Goal: Transaction & Acquisition: Purchase product/service

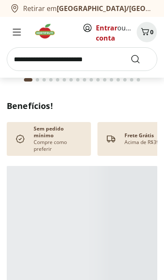
click at [86, 57] on input "search" at bounding box center [82, 59] width 151 height 24
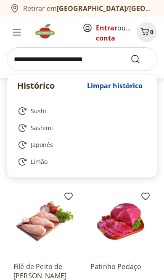
scroll to position [120, 0]
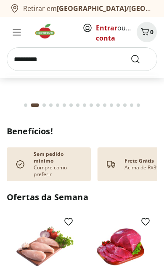
type input "*********"
click at [141, 59] on button "Submit Search" at bounding box center [141, 59] width 20 height 10
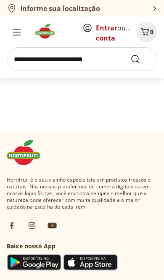
scroll to position [14, 0]
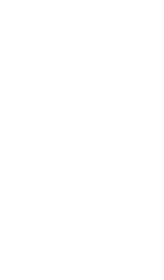
select select "**********"
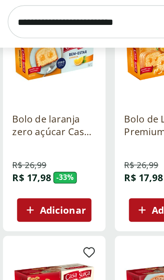
scroll to position [146, 0]
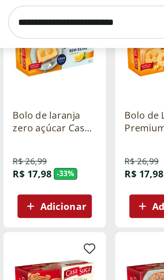
click at [59, 188] on span "Adicionar" at bounding box center [46, 191] width 33 height 7
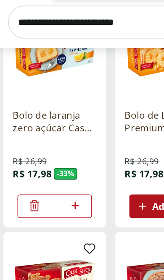
click at [55, 186] on icon at bounding box center [55, 191] width 11 height 10
type input "*"
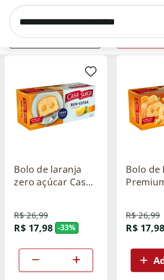
scroll to position [108, 0]
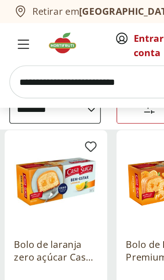
click at [79, 58] on input "search" at bounding box center [82, 59] width 151 height 24
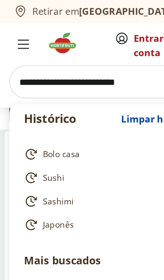
scroll to position [78, 0]
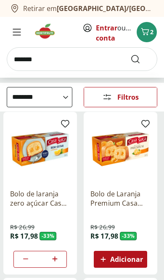
type input "*******"
click at [141, 59] on button "Submit Search" at bounding box center [141, 59] width 20 height 10
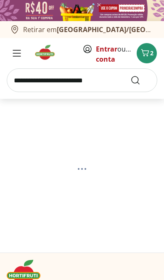
select select "**********"
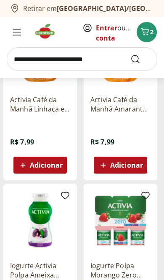
scroll to position [827, 0]
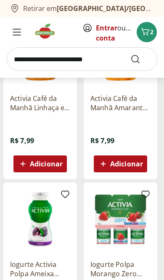
click at [37, 62] on input "search" at bounding box center [82, 59] width 151 height 24
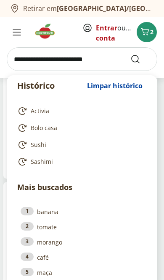
scroll to position [802, 0]
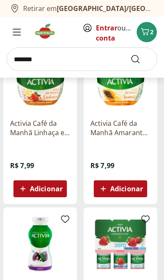
type input "*******"
click at [141, 59] on button "Submit Search" at bounding box center [141, 59] width 20 height 10
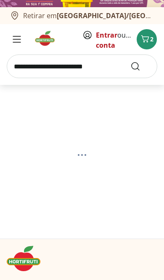
select select "**********"
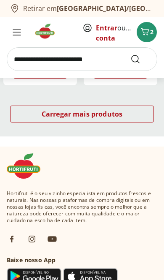
click at [28, 118] on div "Carregar mais produtos" at bounding box center [82, 113] width 144 height 17
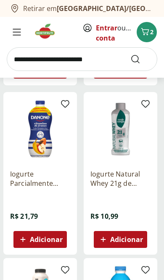
scroll to position [1087, 0]
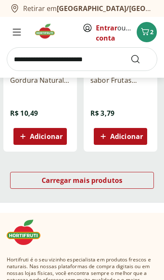
scroll to position [1097, 0]
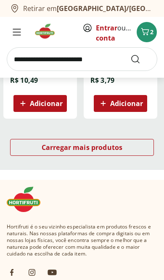
click at [35, 145] on div "Carregar mais produtos" at bounding box center [82, 147] width 144 height 17
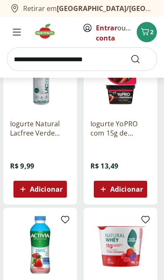
scroll to position [679, 0]
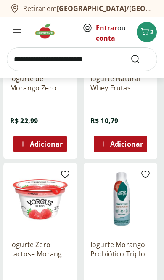
click at [82, 57] on input "search" at bounding box center [82, 59] width 151 height 24
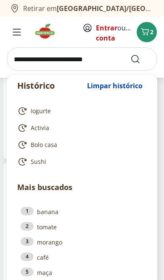
scroll to position [865, 0]
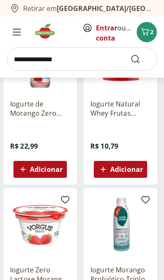
type input "**********"
click at [141, 59] on button "Submit Search" at bounding box center [141, 59] width 20 height 10
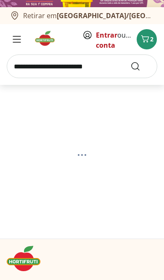
select select "**********"
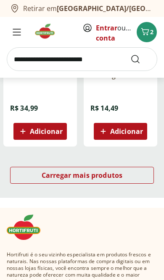
scroll to position [1078, 0]
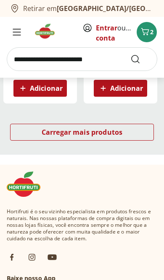
click at [31, 141] on link "Carregar mais produtos" at bounding box center [82, 134] width 144 height 20
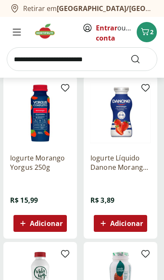
scroll to position [823, 0]
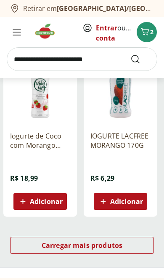
click at [101, 248] on span "Carregar mais produtos" at bounding box center [82, 245] width 81 height 7
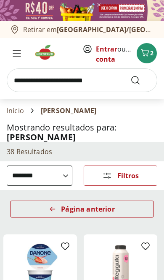
click at [48, 206] on div "Página anterior" at bounding box center [82, 208] width 144 height 17
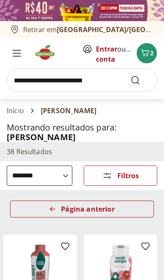
click at [54, 208] on icon "Arrow Left icon" at bounding box center [52, 208] width 7 height 7
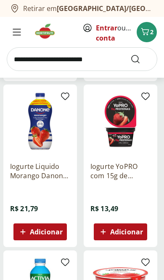
scroll to position [272, 0]
click at [52, 233] on span "Adicionar" at bounding box center [46, 231] width 33 height 7
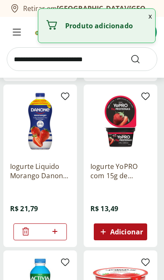
click at [55, 234] on icon at bounding box center [55, 231] width 11 height 10
type input "*"
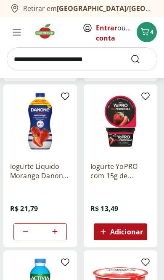
scroll to position [285, 0]
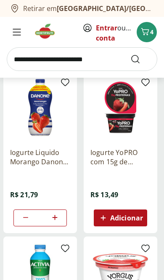
click at [34, 58] on input "search" at bounding box center [82, 59] width 151 height 24
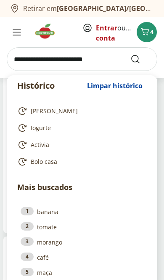
scroll to position [267, 0]
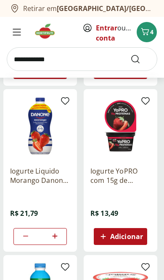
type input "**********"
click at [141, 59] on button "Submit Search" at bounding box center [141, 59] width 20 height 10
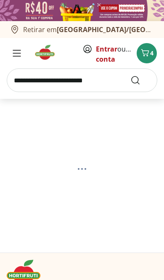
select select "**********"
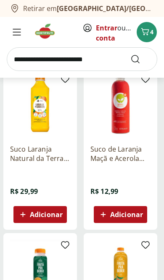
scroll to position [455, 0]
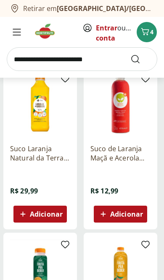
click at [34, 109] on img at bounding box center [40, 103] width 60 height 60
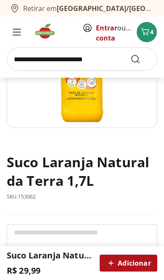
scroll to position [140, 0]
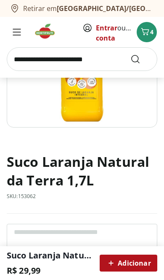
click at [140, 265] on span "Adicionar" at bounding box center [128, 263] width 45 height 10
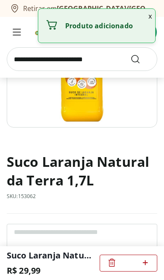
click at [147, 261] on icon at bounding box center [145, 262] width 11 height 10
type input "*"
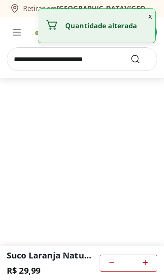
select select "**********"
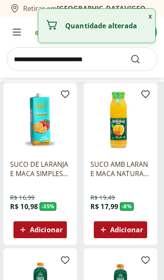
click at [29, 61] on input "search" at bounding box center [82, 59] width 151 height 24
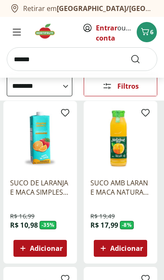
type input "******"
click at [141, 59] on button "Submit Search" at bounding box center [141, 59] width 20 height 10
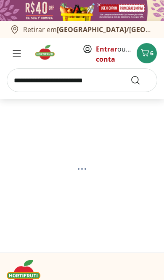
select select "**********"
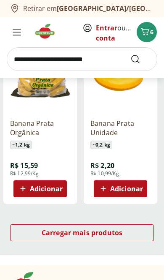
scroll to position [968, 0]
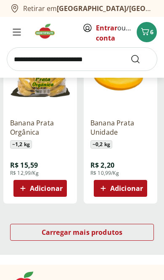
click at [141, 186] on span "Adicionar" at bounding box center [126, 188] width 33 height 7
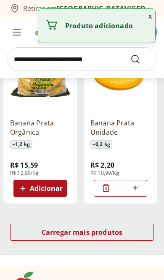
click at [139, 184] on icon at bounding box center [135, 188] width 11 height 10
click at [140, 185] on icon at bounding box center [135, 188] width 11 height 10
click at [140, 184] on icon at bounding box center [135, 188] width 11 height 10
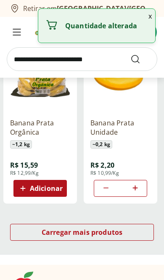
click at [139, 184] on icon at bounding box center [135, 188] width 11 height 10
click at [139, 182] on div at bounding box center [135, 188] width 10 height 20
click at [140, 183] on icon at bounding box center [135, 188] width 11 height 10
click at [139, 180] on div at bounding box center [135, 188] width 10 height 20
click at [142, 183] on div "**" at bounding box center [121, 188] width 54 height 17
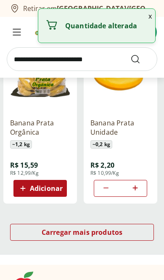
click at [140, 181] on div at bounding box center [135, 188] width 10 height 20
click at [141, 183] on div "**" at bounding box center [121, 188] width 54 height 17
click at [139, 179] on div at bounding box center [135, 188] width 10 height 20
click at [143, 183] on div "**" at bounding box center [121, 188] width 54 height 17
click at [142, 181] on div "**" at bounding box center [121, 188] width 54 height 17
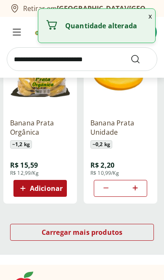
click at [143, 180] on div "**" at bounding box center [121, 188] width 54 height 17
click at [138, 186] on icon at bounding box center [135, 188] width 11 height 10
click at [139, 188] on icon at bounding box center [135, 188] width 11 height 10
click at [139, 187] on icon at bounding box center [135, 188] width 11 height 10
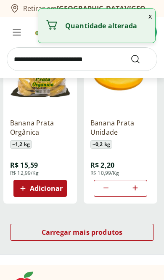
click at [139, 187] on icon at bounding box center [135, 188] width 11 height 10
click at [139, 186] on icon at bounding box center [135, 188] width 11 height 10
click at [140, 188] on icon at bounding box center [135, 188] width 11 height 10
click at [140, 186] on icon at bounding box center [135, 188] width 11 height 10
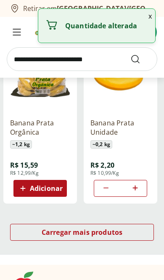
click at [140, 185] on icon at bounding box center [135, 188] width 11 height 10
click at [137, 188] on icon at bounding box center [135, 188] width 11 height 10
click at [137, 188] on icon at bounding box center [135, 187] width 5 height 5
click at [140, 184] on icon at bounding box center [135, 188] width 11 height 10
type input "**"
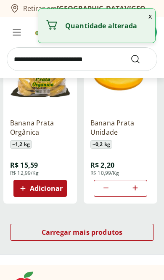
click at [32, 62] on input "search" at bounding box center [82, 59] width 151 height 24
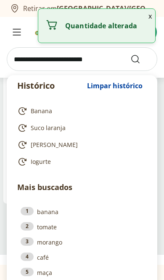
scroll to position [943, 0]
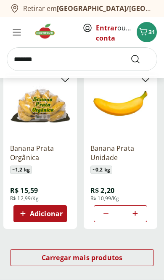
type input "*******"
click at [141, 59] on button "Submit Search" at bounding box center [141, 59] width 20 height 10
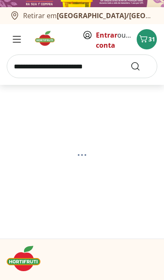
select select "**********"
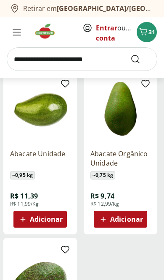
scroll to position [108, 0]
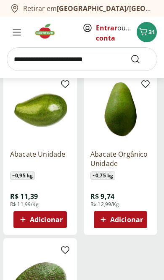
click at [138, 218] on span "Adicionar" at bounding box center [126, 219] width 33 height 7
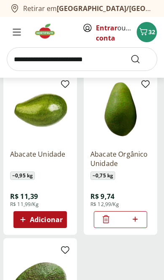
click at [24, 62] on input "search" at bounding box center [82, 59] width 151 height 24
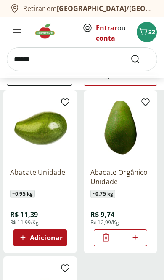
type input "******"
click at [141, 59] on button "Submit Search" at bounding box center [141, 59] width 20 height 10
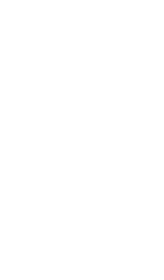
select select "**********"
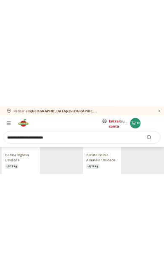
scroll to position [443, 0]
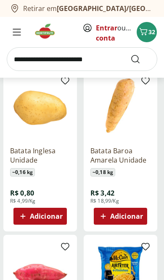
click at [57, 215] on span "Adicionar" at bounding box center [46, 216] width 33 height 7
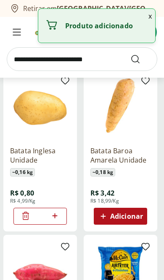
click at [59, 214] on icon at bounding box center [55, 215] width 11 height 10
click at [61, 215] on div "*" at bounding box center [40, 215] width 54 height 17
click at [59, 213] on icon at bounding box center [55, 215] width 11 height 10
click at [61, 214] on div "*" at bounding box center [40, 215] width 54 height 17
click at [58, 214] on icon at bounding box center [55, 215] width 11 height 10
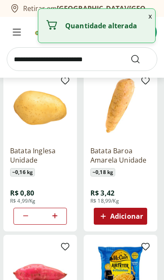
click at [58, 214] on icon at bounding box center [55, 215] width 11 height 10
click at [58, 213] on icon at bounding box center [55, 215] width 11 height 10
click at [58, 208] on div at bounding box center [55, 216] width 10 height 20
type input "*"
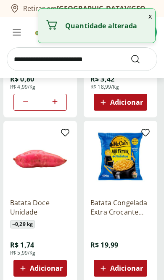
scroll to position [557, 0]
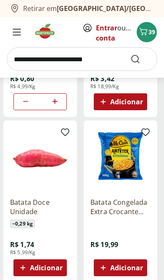
click at [57, 266] on span "Adicionar" at bounding box center [46, 267] width 33 height 7
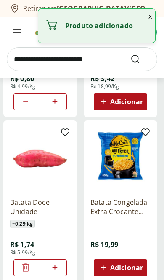
click at [58, 268] on icon at bounding box center [55, 267] width 11 height 10
type input "*"
click at [35, 59] on input "search" at bounding box center [82, 59] width 151 height 24
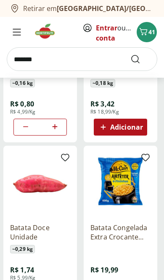
type input "*******"
click at [141, 59] on button "Submit Search" at bounding box center [141, 59] width 20 height 10
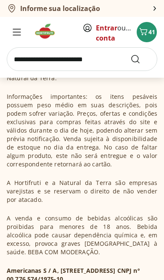
scroll to position [14, 0]
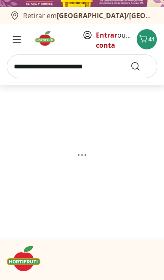
select select "**********"
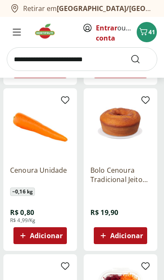
click at [66, 235] on button "Adicionar" at bounding box center [40, 235] width 54 height 17
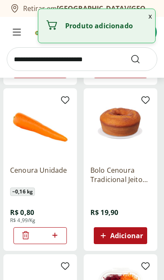
scroll to position [258, 0]
click at [59, 234] on icon at bounding box center [55, 235] width 11 height 10
click at [57, 235] on icon at bounding box center [55, 235] width 11 height 10
click at [57, 235] on icon at bounding box center [54, 234] width 5 height 5
type input "*"
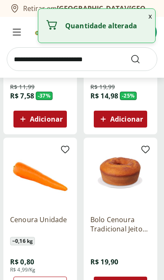
click at [35, 64] on input "search" at bounding box center [82, 59] width 151 height 24
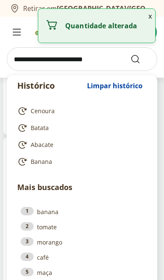
scroll to position [183, 0]
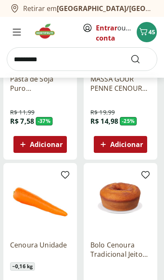
type input "*********"
click at [141, 59] on button "Submit Search" at bounding box center [141, 59] width 20 height 10
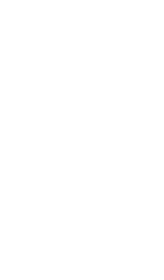
scroll to position [14, 0]
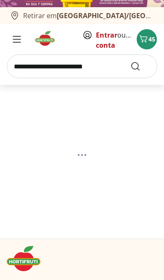
select select "**********"
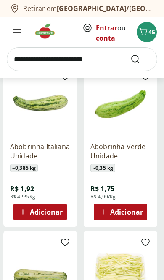
scroll to position [125, 0]
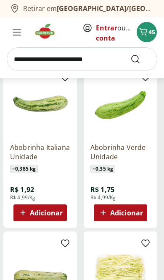
click at [146, 210] on button "Adicionar" at bounding box center [121, 212] width 54 height 17
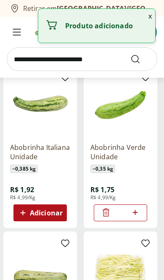
click at [140, 210] on icon at bounding box center [135, 212] width 11 height 10
type input "*"
click at [27, 61] on input "search" at bounding box center [82, 59] width 151 height 24
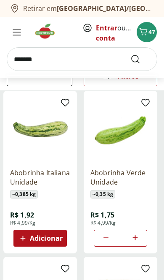
type input "*******"
click at [141, 59] on button "Submit Search" at bounding box center [141, 59] width 20 height 10
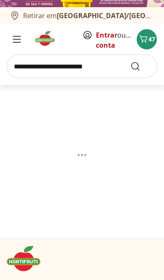
select select "**********"
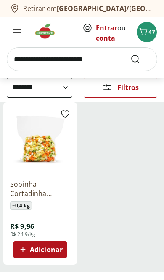
scroll to position [79, 0]
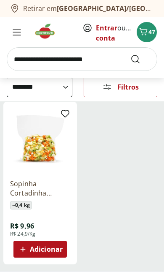
click at [60, 250] on span "Adicionar" at bounding box center [46, 248] width 33 height 7
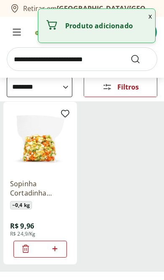
click at [66, 248] on div "*" at bounding box center [40, 248] width 54 height 17
click at [60, 249] on icon at bounding box center [55, 248] width 11 height 10
click at [59, 249] on icon at bounding box center [55, 248] width 11 height 10
click at [60, 248] on icon at bounding box center [55, 248] width 11 height 10
click at [59, 246] on icon at bounding box center [55, 248] width 11 height 10
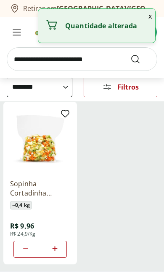
click at [59, 247] on icon at bounding box center [55, 248] width 11 height 10
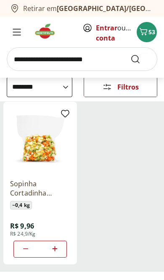
click at [56, 250] on icon at bounding box center [55, 248] width 11 height 10
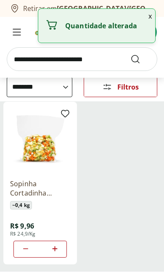
click at [57, 250] on icon at bounding box center [55, 248] width 11 height 10
click at [57, 251] on icon at bounding box center [55, 248] width 11 height 10
type input "**"
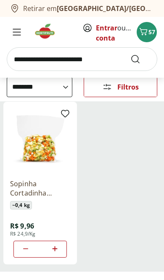
click at [51, 31] on img at bounding box center [48, 31] width 28 height 17
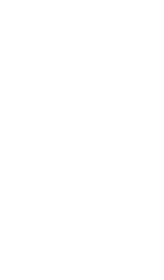
scroll to position [14, 0]
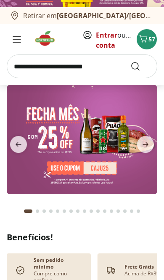
click at [152, 147] on span "next" at bounding box center [145, 144] width 17 height 17
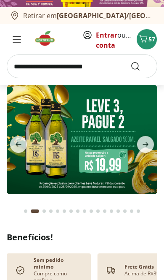
click at [150, 146] on icon "next" at bounding box center [146, 144] width 10 height 10
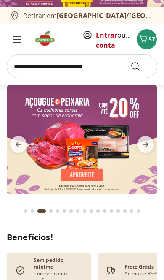
click at [19, 148] on icon "previous" at bounding box center [18, 144] width 10 height 10
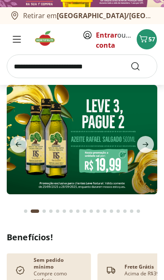
click at [146, 142] on icon "next" at bounding box center [145, 144] width 5 height 5
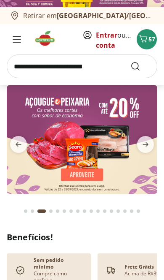
click at [148, 140] on icon "next" at bounding box center [146, 144] width 10 height 10
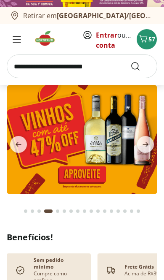
click at [149, 148] on icon "next" at bounding box center [146, 144] width 10 height 10
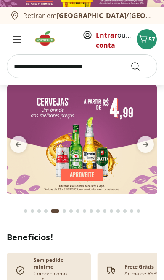
click at [146, 148] on icon "next" at bounding box center [146, 144] width 10 height 10
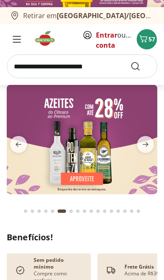
click at [148, 146] on icon "next" at bounding box center [146, 144] width 10 height 10
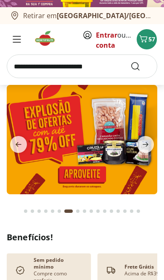
click at [152, 149] on span "next" at bounding box center [145, 144] width 17 height 17
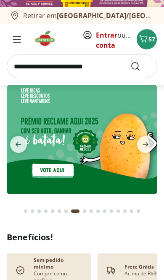
click at [146, 147] on icon "next" at bounding box center [146, 144] width 10 height 10
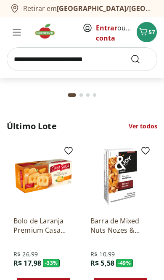
scroll to position [0, 617]
click at [148, 122] on link "Ver todos" at bounding box center [143, 126] width 29 height 8
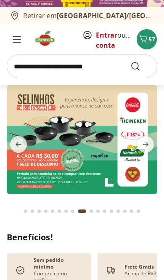
select select "**********"
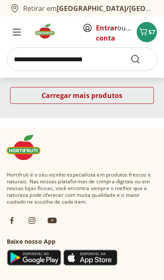
scroll to position [1102, 0]
click at [132, 99] on div "Carregar mais produtos" at bounding box center [82, 95] width 144 height 17
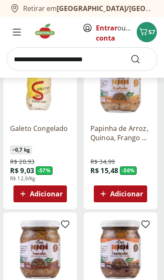
scroll to position [1093, 0]
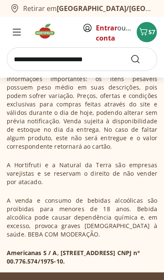
click at [30, 64] on input "search" at bounding box center [82, 59] width 151 height 24
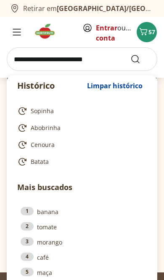
scroll to position [1067, 0]
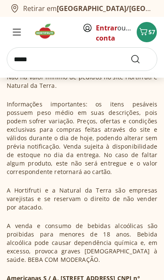
type input "*****"
click at [141, 59] on button "Submit Search" at bounding box center [141, 59] width 20 height 10
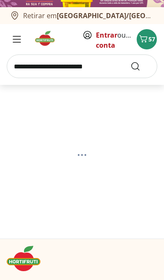
select select "**********"
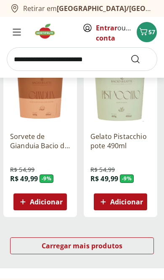
scroll to position [968, 0]
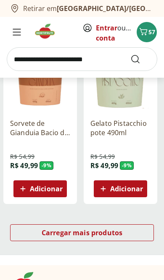
click at [108, 234] on span "Carregar mais produtos" at bounding box center [82, 232] width 81 height 7
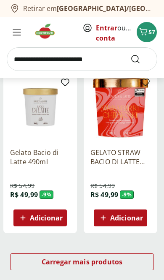
scroll to position [983, 0]
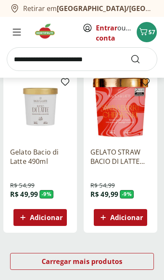
click at [148, 30] on icon "Carrinho" at bounding box center [144, 32] width 10 height 10
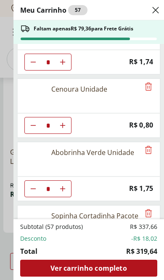
scroll to position [412, 0]
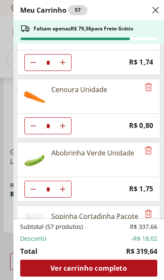
click at [159, 9] on icon "Close" at bounding box center [156, 10] width 10 height 10
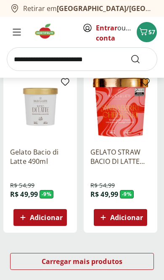
click at [47, 30] on img at bounding box center [48, 31] width 28 height 17
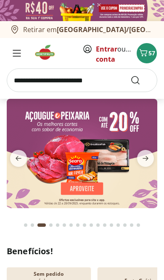
click at [116, 157] on img at bounding box center [82, 153] width 151 height 109
select select "**********"
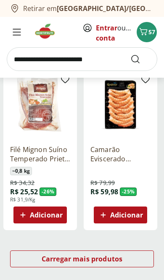
scroll to position [959, 0]
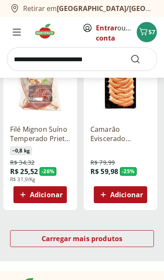
click at [93, 240] on span "Carregar mais produtos" at bounding box center [82, 238] width 81 height 7
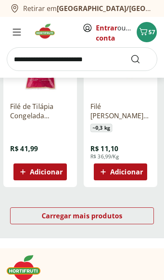
click at [100, 220] on div "Carregar mais produtos" at bounding box center [82, 215] width 144 height 17
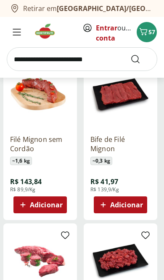
scroll to position [1162, 0]
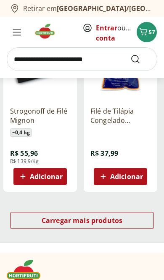
scroll to position [1017, 0]
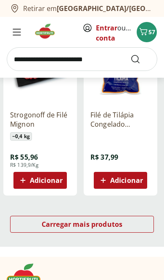
click at [98, 57] on input "search" at bounding box center [82, 59] width 151 height 24
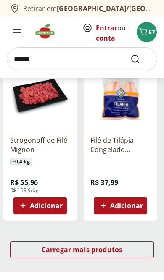
type input "******"
click at [141, 59] on button "Submit Search" at bounding box center [141, 59] width 20 height 10
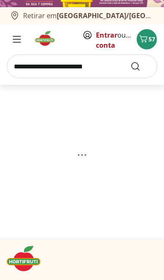
select select "**********"
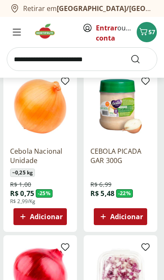
scroll to position [443, 0]
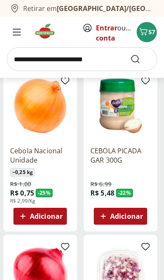
click at [64, 215] on button "Adicionar" at bounding box center [40, 215] width 54 height 17
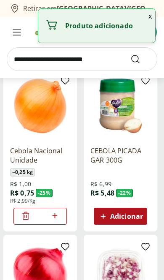
click at [60, 210] on icon at bounding box center [55, 215] width 11 height 10
click at [61, 212] on div "*" at bounding box center [40, 215] width 54 height 17
click at [58, 216] on icon at bounding box center [55, 215] width 11 height 10
click at [57, 215] on icon at bounding box center [55, 215] width 11 height 10
click at [59, 215] on icon at bounding box center [55, 215] width 11 height 10
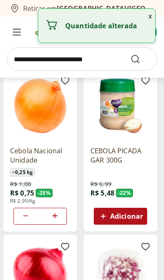
click at [58, 215] on icon at bounding box center [55, 215] width 11 height 10
type input "*"
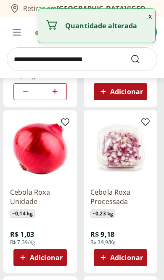
scroll to position [571, 0]
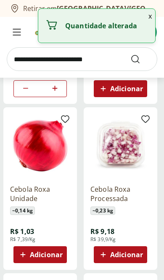
click at [58, 254] on span "Adicionar" at bounding box center [46, 254] width 33 height 7
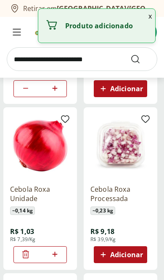
click at [57, 255] on icon at bounding box center [55, 254] width 11 height 10
click at [56, 253] on icon at bounding box center [55, 254] width 11 height 10
type input "*"
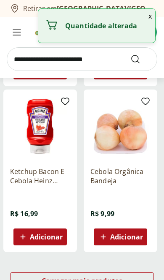
scroll to position [924, 0]
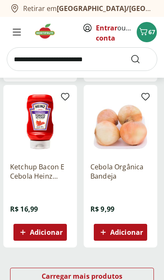
click at [89, 278] on span "Carregar mais produtos" at bounding box center [82, 275] width 81 height 7
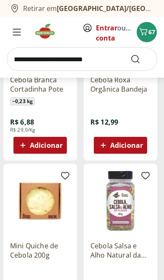
scroll to position [1096, 0]
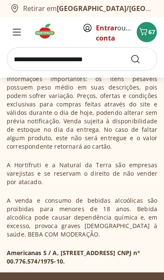
click at [150, 30] on span "67" at bounding box center [152, 32] width 7 height 8
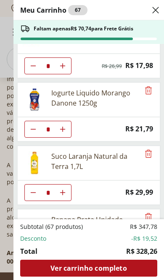
scroll to position [34, 0]
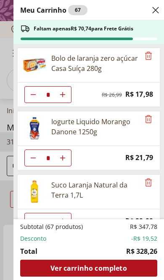
select select "**********"
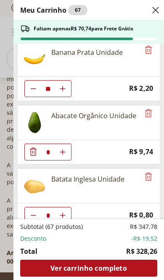
scroll to position [203, 0]
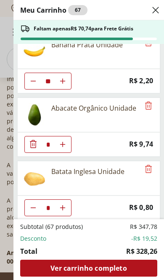
click at [156, 11] on use "Close" at bounding box center [156, 10] width 10 height 10
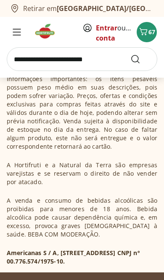
click at [40, 60] on input "search" at bounding box center [82, 59] width 151 height 24
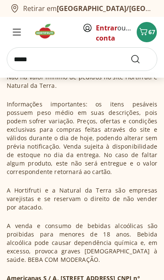
type input "*****"
click at [141, 59] on button "Submit Search" at bounding box center [141, 59] width 20 height 10
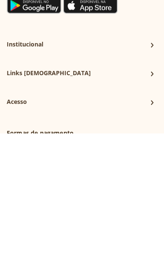
scroll to position [49, 0]
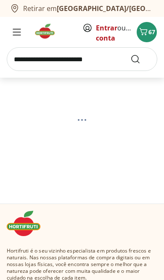
select select "**********"
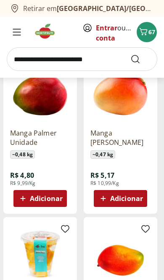
scroll to position [296, 0]
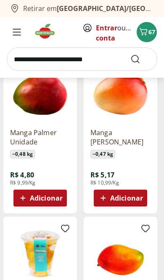
click at [57, 200] on span "Adicionar" at bounding box center [46, 197] width 33 height 7
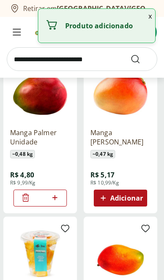
click at [27, 62] on input "search" at bounding box center [82, 59] width 151 height 24
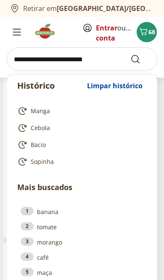
scroll to position [245, 0]
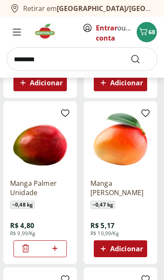
type input "********"
click at [141, 59] on button "Submit Search" at bounding box center [141, 59] width 20 height 10
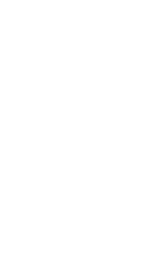
scroll to position [14, 0]
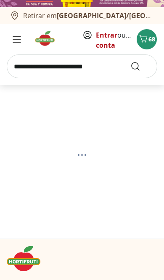
select select "**********"
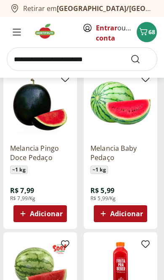
scroll to position [280, 0]
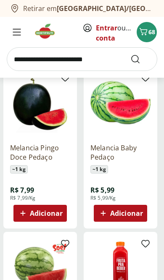
click at [142, 216] on span "Adicionar" at bounding box center [126, 213] width 33 height 7
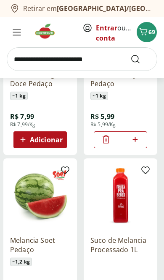
click at [136, 144] on icon at bounding box center [135, 139] width 11 height 10
type input "*"
click at [29, 59] on input "search" at bounding box center [82, 59] width 151 height 24
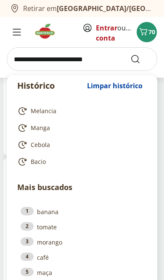
scroll to position [328, 0]
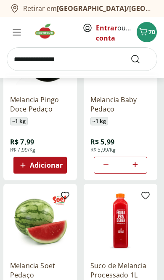
type input "**********"
click at [141, 59] on button "Submit Search" at bounding box center [141, 59] width 20 height 10
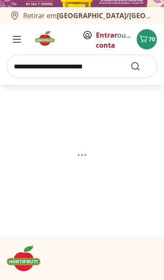
select select "**********"
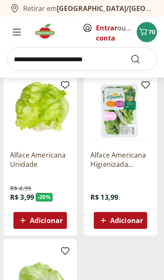
scroll to position [118, 0]
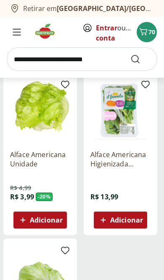
click at [57, 221] on span "Adicionar" at bounding box center [46, 219] width 33 height 7
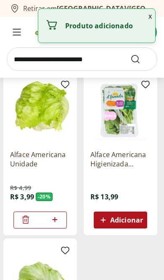
click at [58, 222] on icon at bounding box center [55, 219] width 11 height 10
click at [57, 222] on icon at bounding box center [55, 219] width 11 height 10
type input "*"
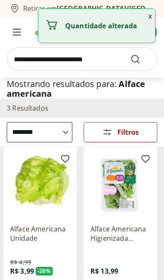
scroll to position [0, 0]
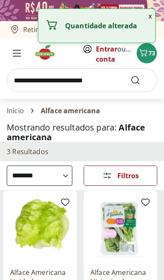
click at [143, 55] on icon "Carrinho" at bounding box center [144, 52] width 8 height 7
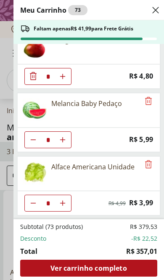
scroll to position [777, 0]
click at [107, 268] on span "Ver carrinho completo" at bounding box center [89, 267] width 76 height 7
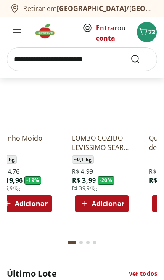
scroll to position [0, 190]
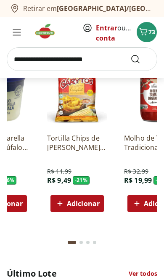
type input "*"
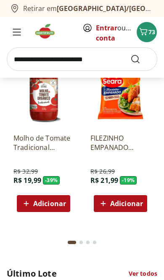
click at [100, 214] on section "Filé de Peito de Frango Resfriado ~ 0,4 kg R$ 11,60 R$ 9,96 - 14 % R$ 24,9/Kg A…" at bounding box center [82, 154] width 151 height 196
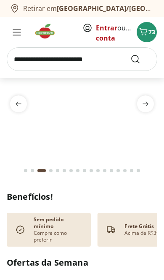
scroll to position [53, 0]
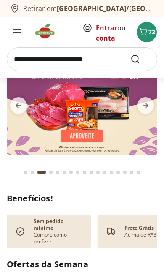
click at [153, 105] on span "next" at bounding box center [145, 105] width 17 height 17
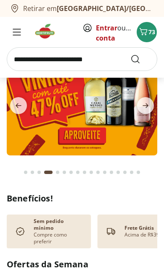
click at [123, 121] on img at bounding box center [82, 100] width 151 height 109
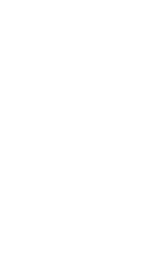
select select "**********"
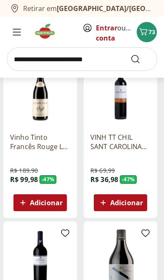
scroll to position [97, 0]
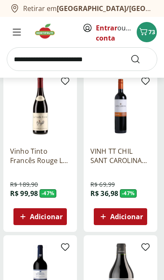
click at [36, 61] on input "search" at bounding box center [82, 59] width 151 height 24
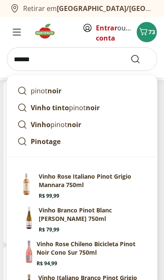
type input "*****"
click at [141, 59] on button "Submit Search" at bounding box center [141, 59] width 20 height 10
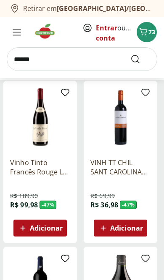
scroll to position [14, 0]
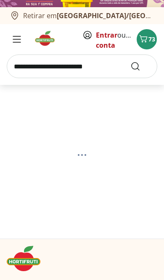
select select "**********"
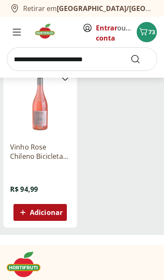
scroll to position [451, 0]
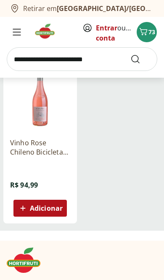
click at [143, 35] on icon "Carrinho" at bounding box center [144, 31] width 8 height 7
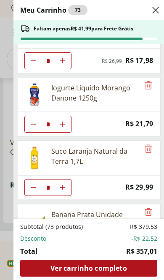
scroll to position [33, 0]
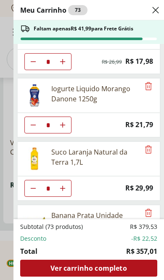
click at [66, 126] on icon "Aumentar Quantidade" at bounding box center [62, 124] width 7 height 7
type input "*"
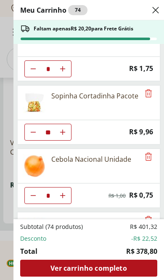
scroll to position [534, 0]
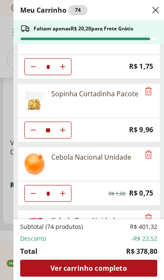
click at [60, 133] on button "Aumentar Quantidade" at bounding box center [62, 129] width 17 height 17
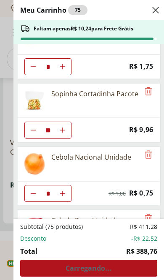
click at [67, 135] on button "Aumentar Quantidade" at bounding box center [62, 129] width 17 height 17
click at [58, 132] on button "Aumentar Quantidade" at bounding box center [62, 129] width 17 height 17
type input "**"
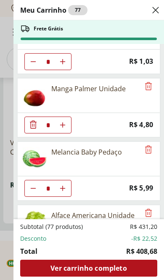
scroll to position [465, 0]
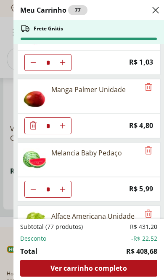
click at [110, 266] on span "Ver carrinho completo" at bounding box center [89, 267] width 76 height 7
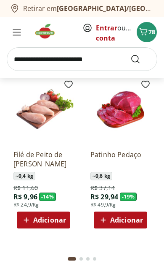
click at [60, 216] on span "Adicionar" at bounding box center [49, 219] width 33 height 7
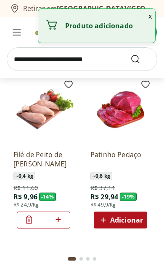
click at [57, 214] on icon at bounding box center [58, 219] width 11 height 10
type input "*"
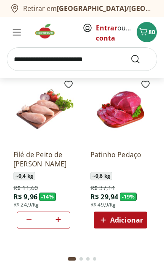
click at [153, 33] on span "80" at bounding box center [152, 32] width 7 height 8
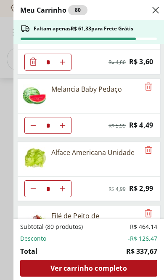
scroll to position [791, 0]
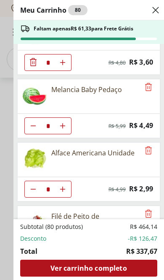
click at [65, 255] on icon "Aumentar Quantidade" at bounding box center [62, 252] width 7 height 7
type input "*"
click at [68, 256] on button "Aumentar Quantidade" at bounding box center [62, 252] width 17 height 17
type input "*"
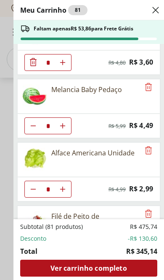
type input "*"
click at [158, 11] on icon "Close" at bounding box center [156, 10] width 10 height 10
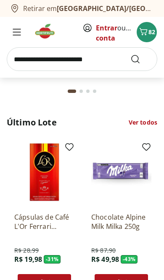
scroll to position [0, 226]
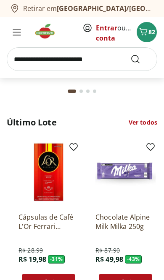
click at [40, 174] on img at bounding box center [49, 172] width 60 height 60
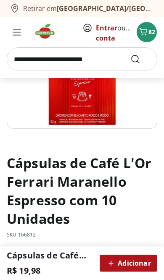
scroll to position [133, 0]
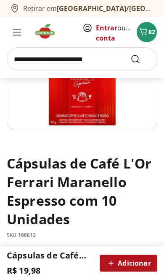
click at [29, 58] on input "search" at bounding box center [82, 59] width 151 height 24
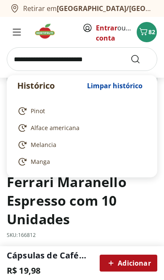
scroll to position [108, 0]
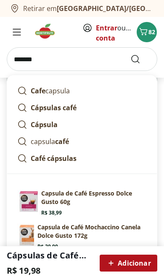
type input "*******"
click at [141, 59] on button "Submit Search" at bounding box center [141, 59] width 20 height 10
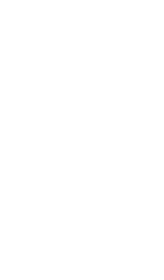
scroll to position [14, 0]
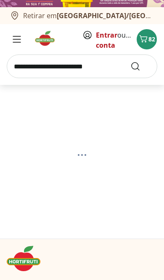
select select "**********"
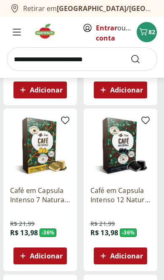
scroll to position [404, 0]
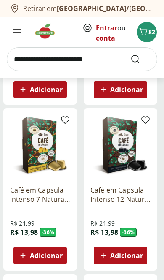
click at [55, 256] on span "Adicionar" at bounding box center [46, 255] width 33 height 7
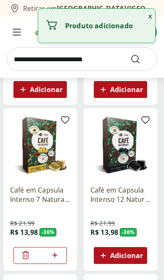
click at [57, 256] on icon at bounding box center [55, 255] width 11 height 10
click at [59, 256] on icon at bounding box center [55, 255] width 11 height 10
click at [58, 256] on icon at bounding box center [55, 255] width 11 height 10
type input "*"
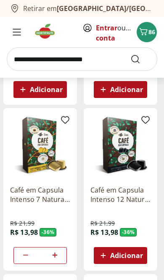
click at [144, 33] on icon "Carrinho" at bounding box center [144, 32] width 10 height 10
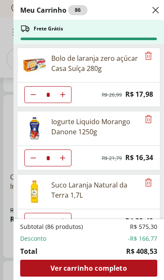
scroll to position [418, 0]
click at [124, 265] on span "Ver carrinho completo" at bounding box center [89, 267] width 76 height 7
